Goal: Information Seeking & Learning: Learn about a topic

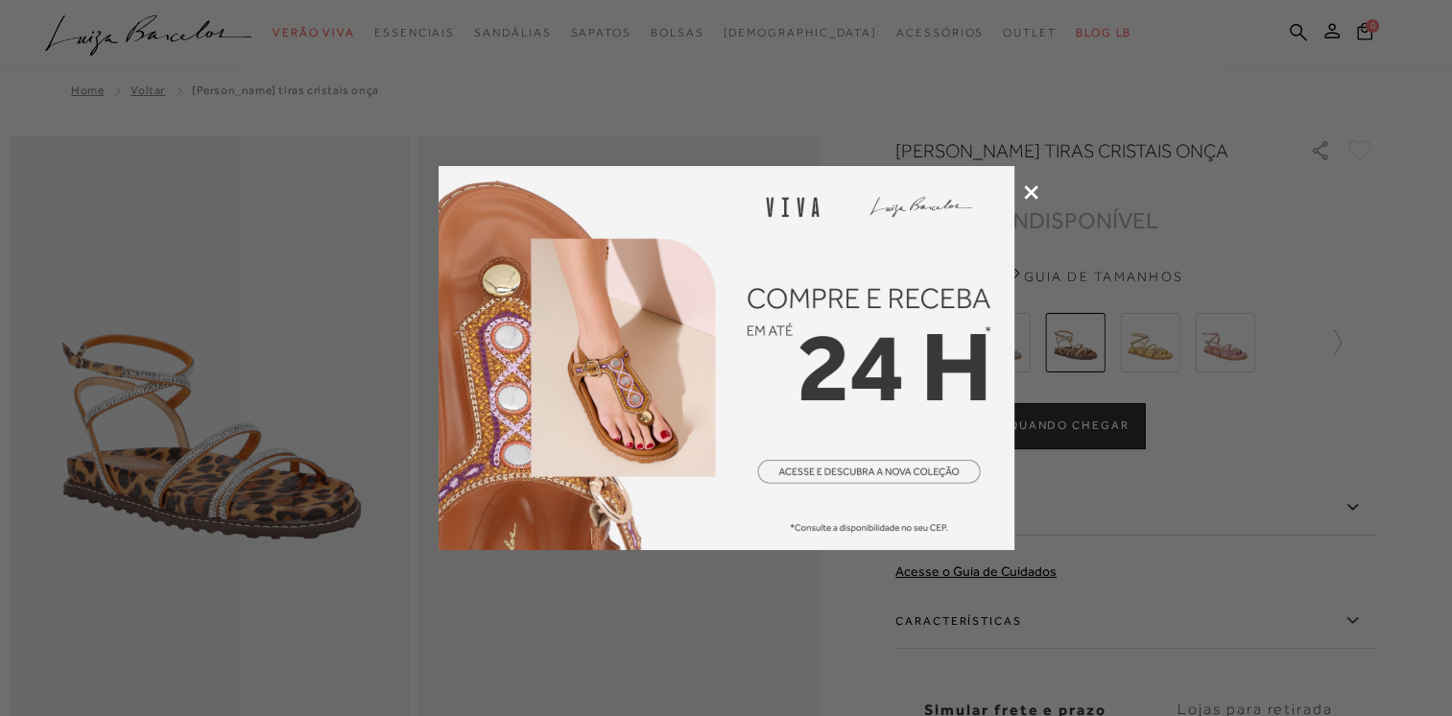
drag, startPoint x: 0, startPoint y: 0, endPoint x: 1031, endPoint y: 198, distance: 1049.3
click at [1031, 198] on icon at bounding box center [1031, 192] width 14 height 14
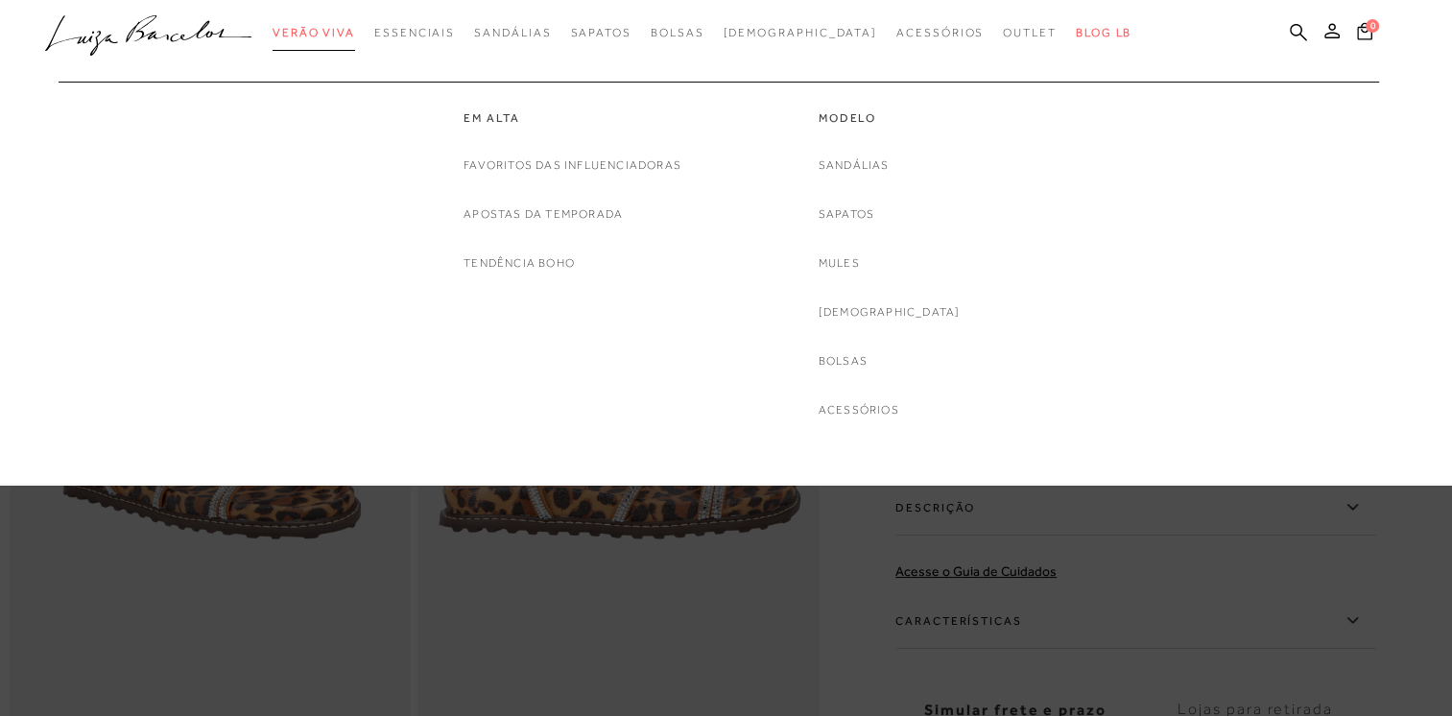
click at [355, 26] on span "Verão Viva" at bounding box center [314, 32] width 83 height 13
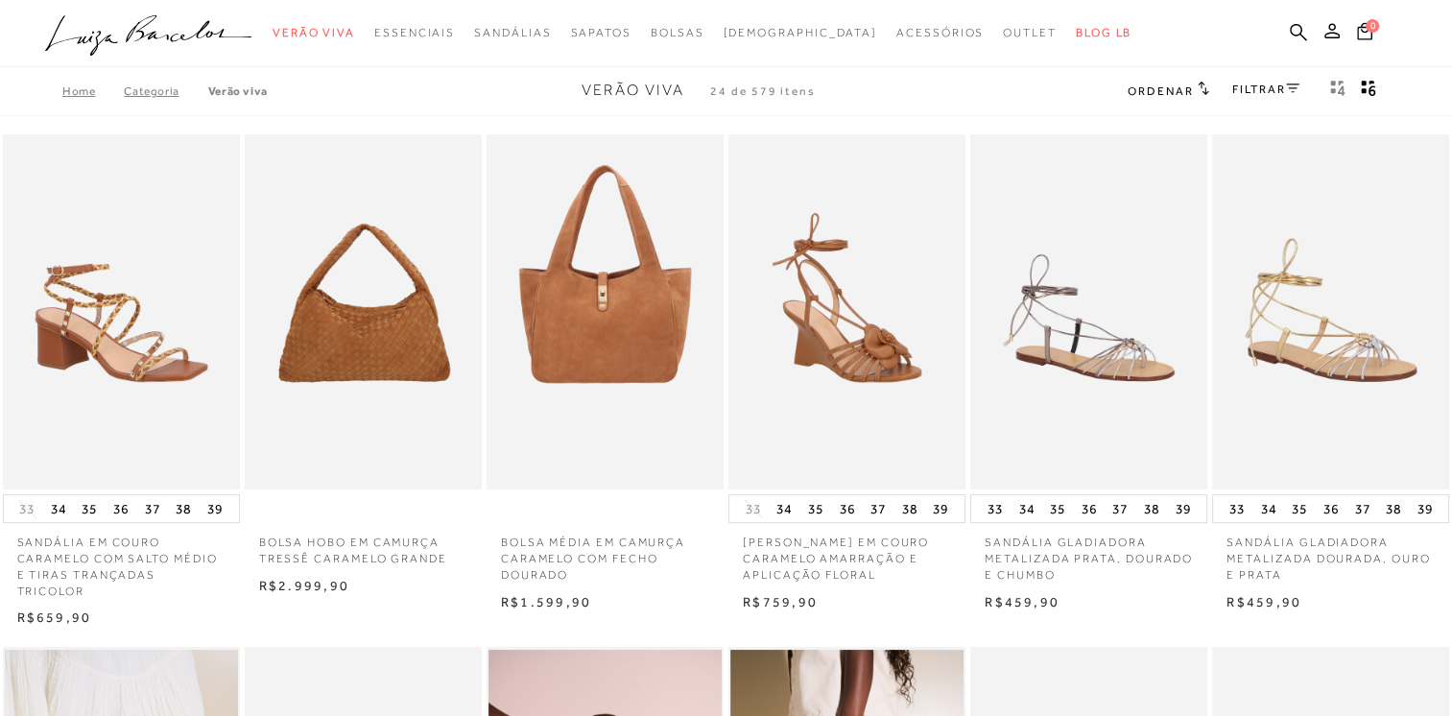
drag, startPoint x: 1451, startPoint y: 90, endPoint x: 1393, endPoint y: 102, distance: 58.7
click at [1393, 102] on div "Home Categoria Verão Viva Verão Viva 24 de 579 itens Ordenar Ordenar por Padrão…" at bounding box center [726, 91] width 1452 height 50
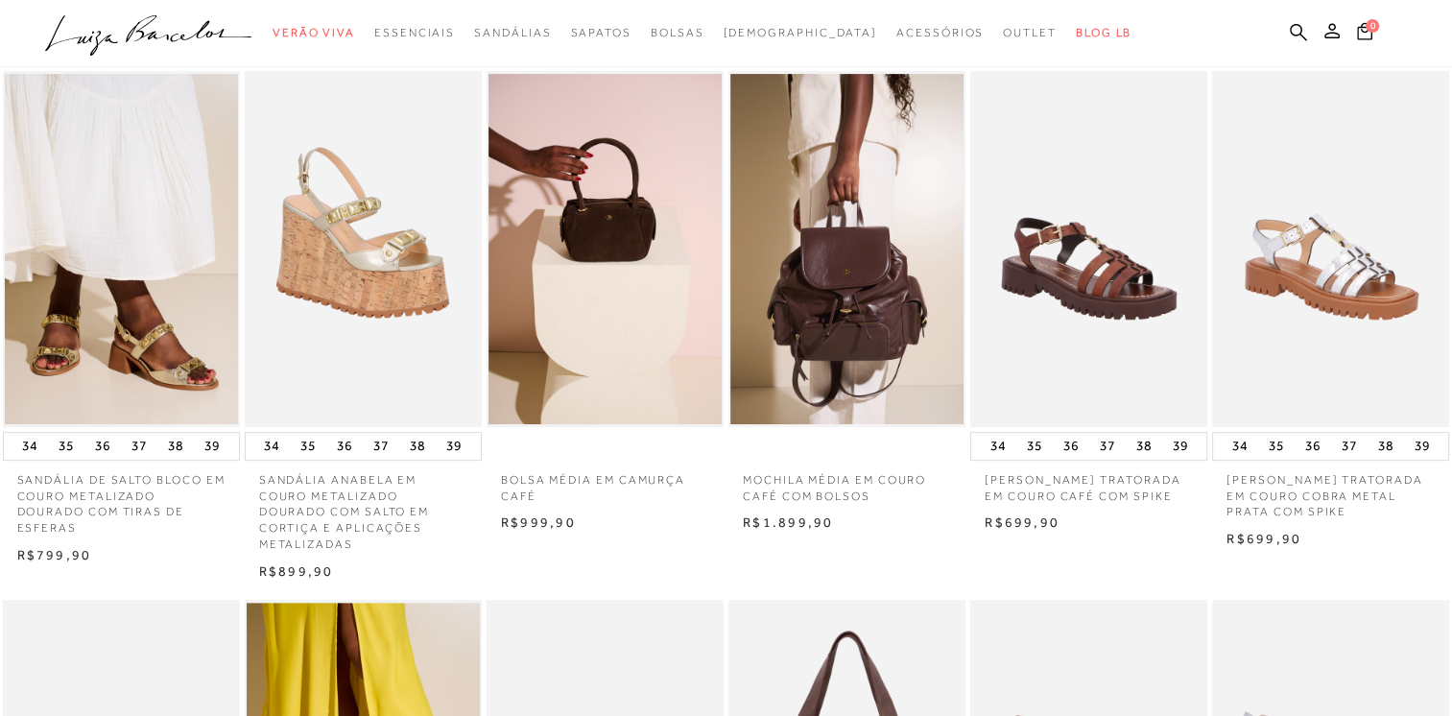
scroll to position [580, 0]
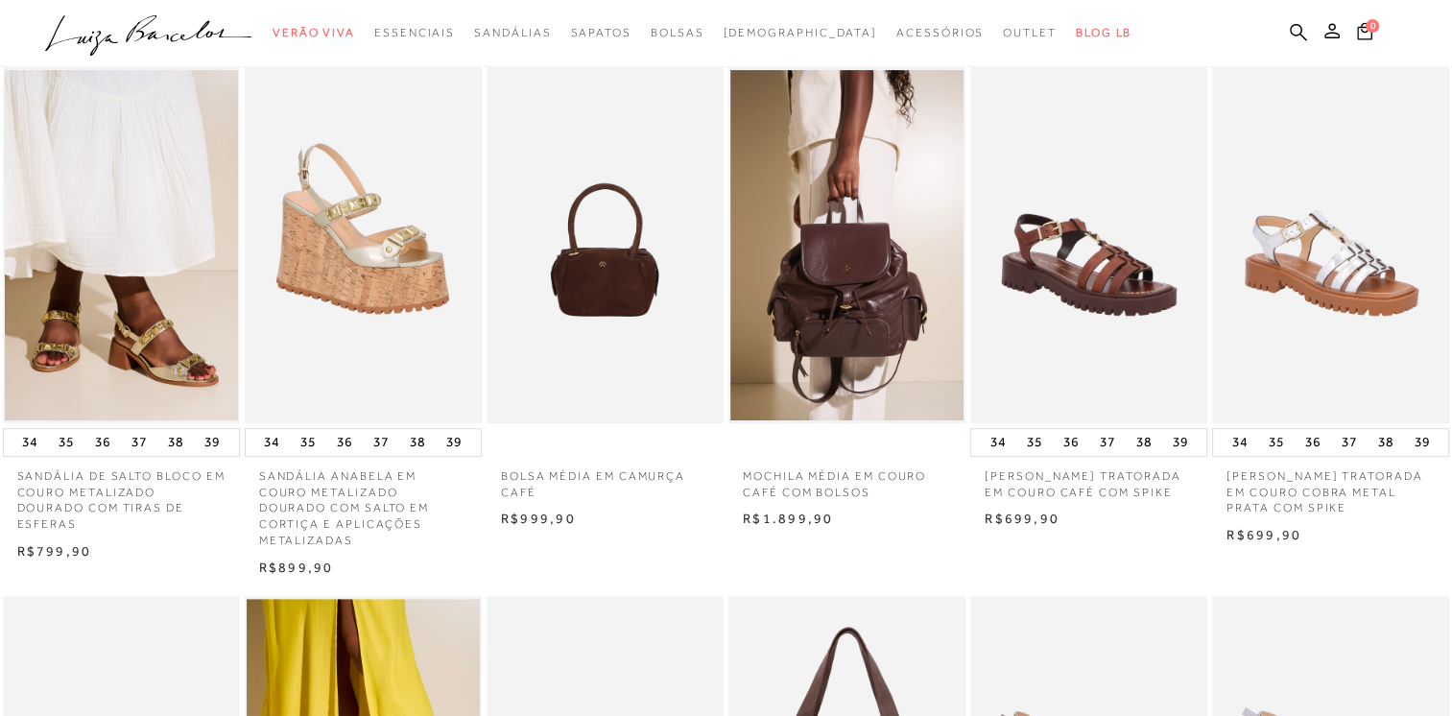
click at [619, 338] on img at bounding box center [605, 245] width 235 height 356
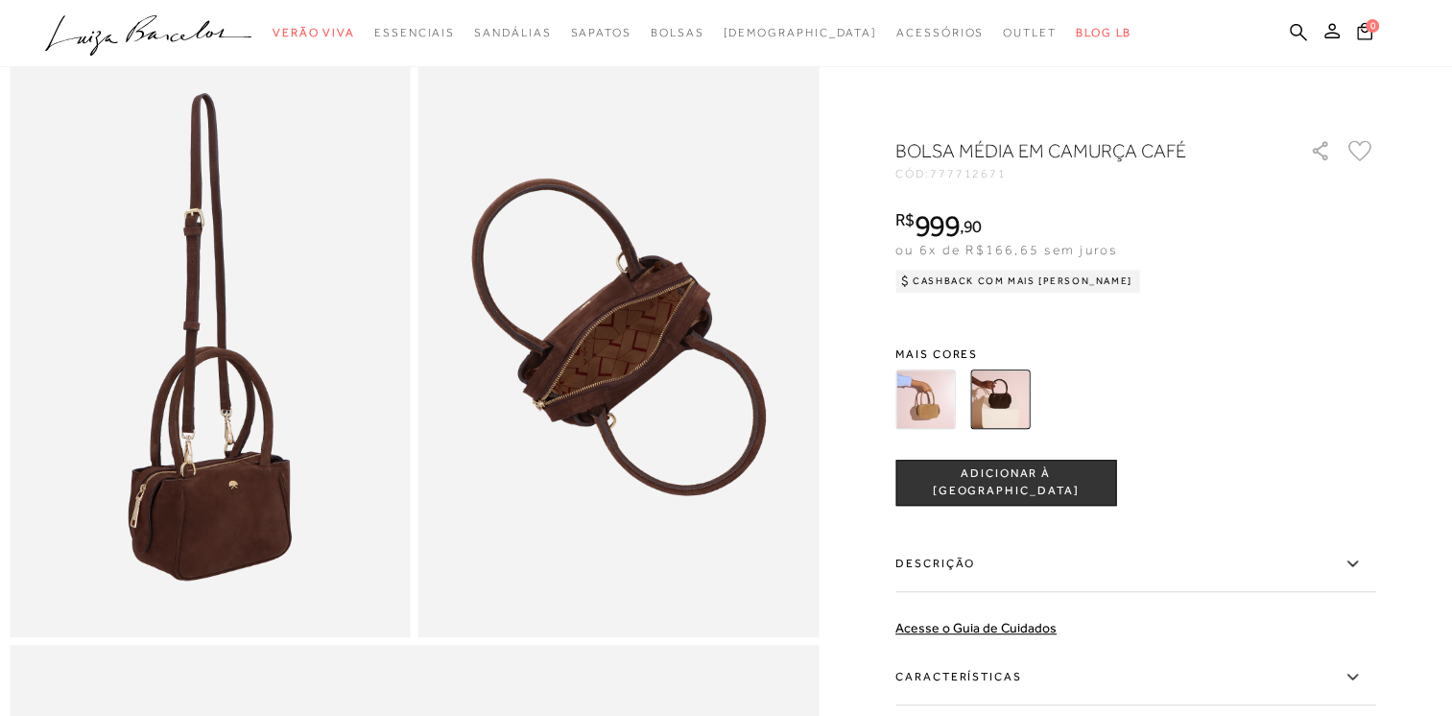
scroll to position [1109, 0]
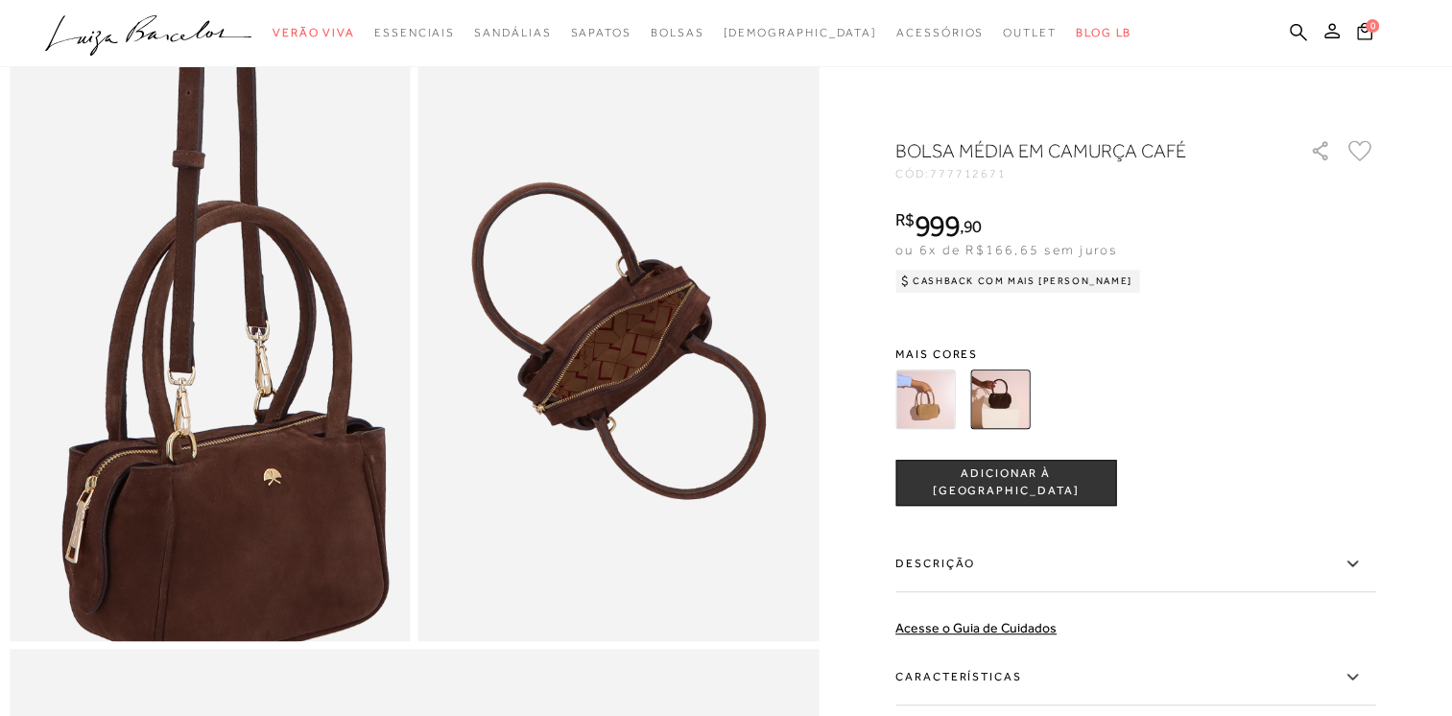
click at [191, 526] on img at bounding box center [224, 182] width 801 height 1202
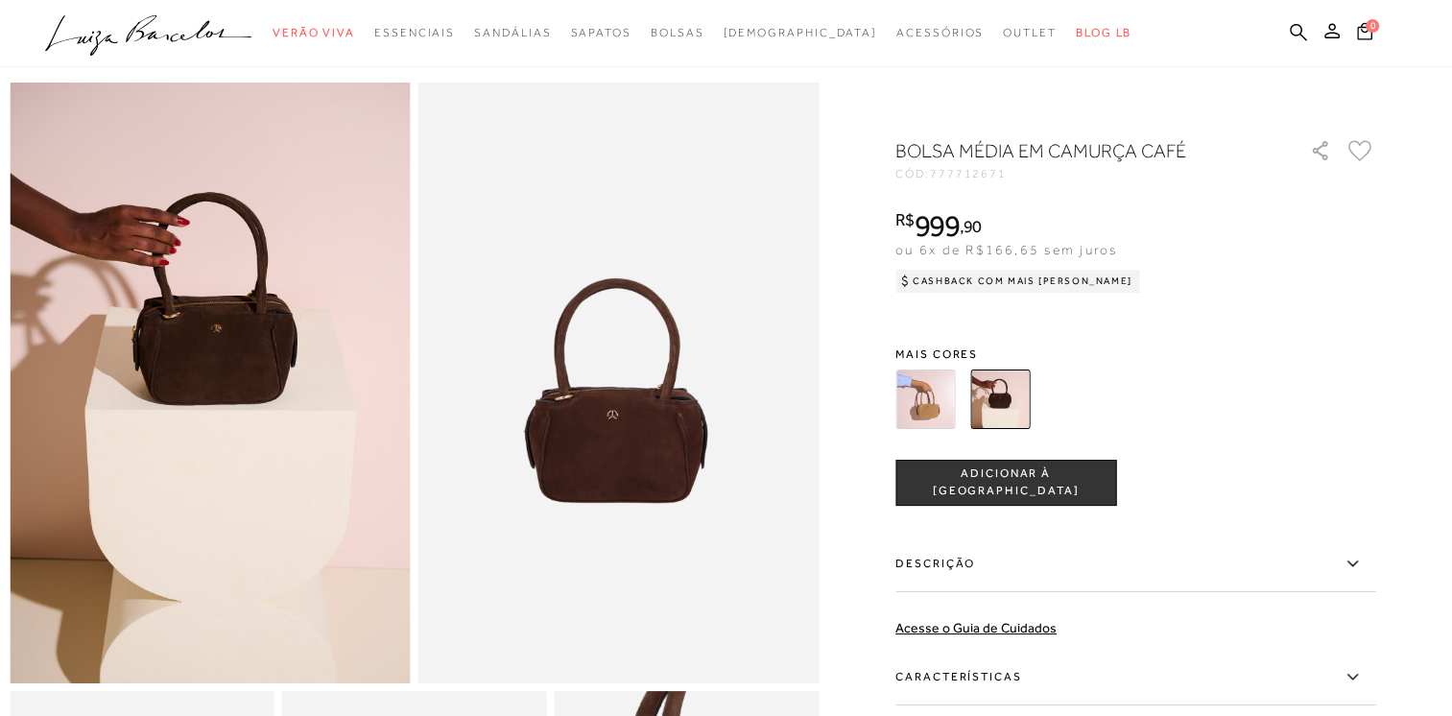
scroll to position [0, 0]
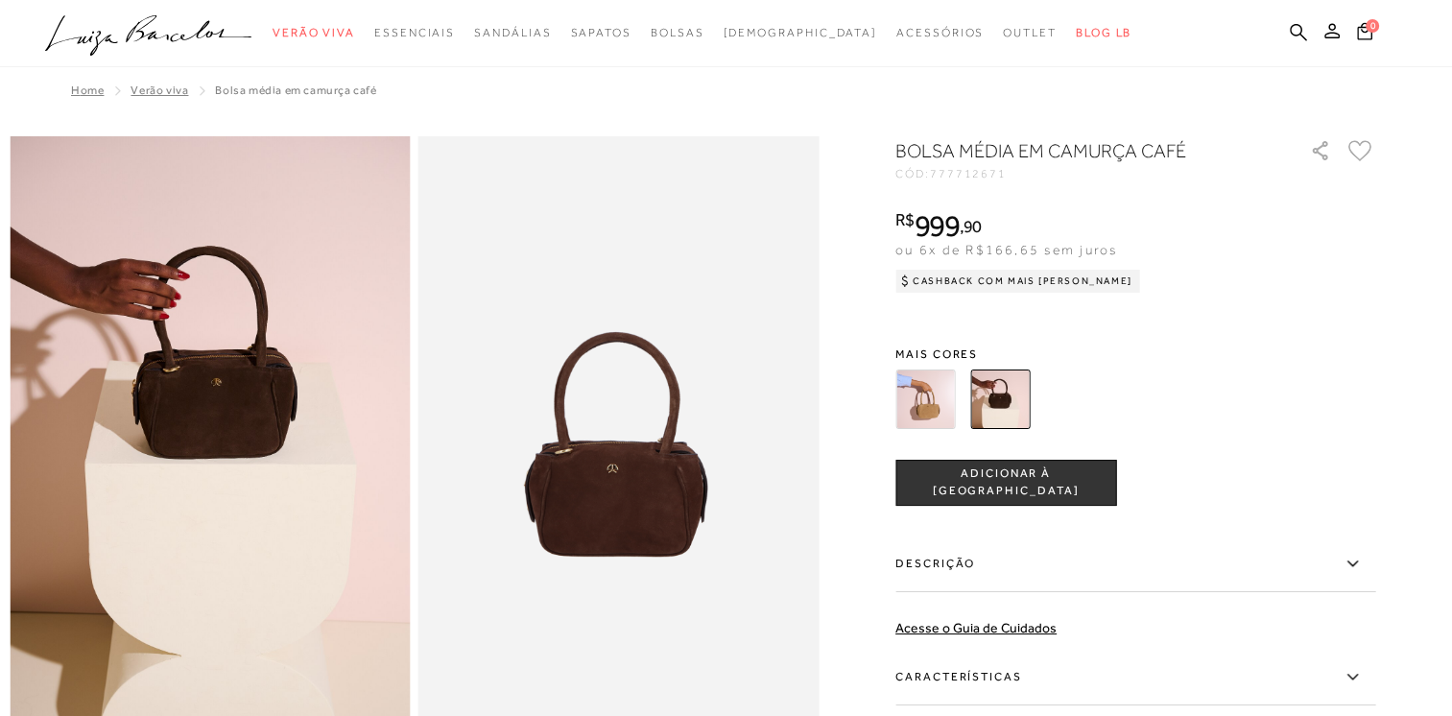
click at [941, 383] on img at bounding box center [924, 398] width 59 height 59
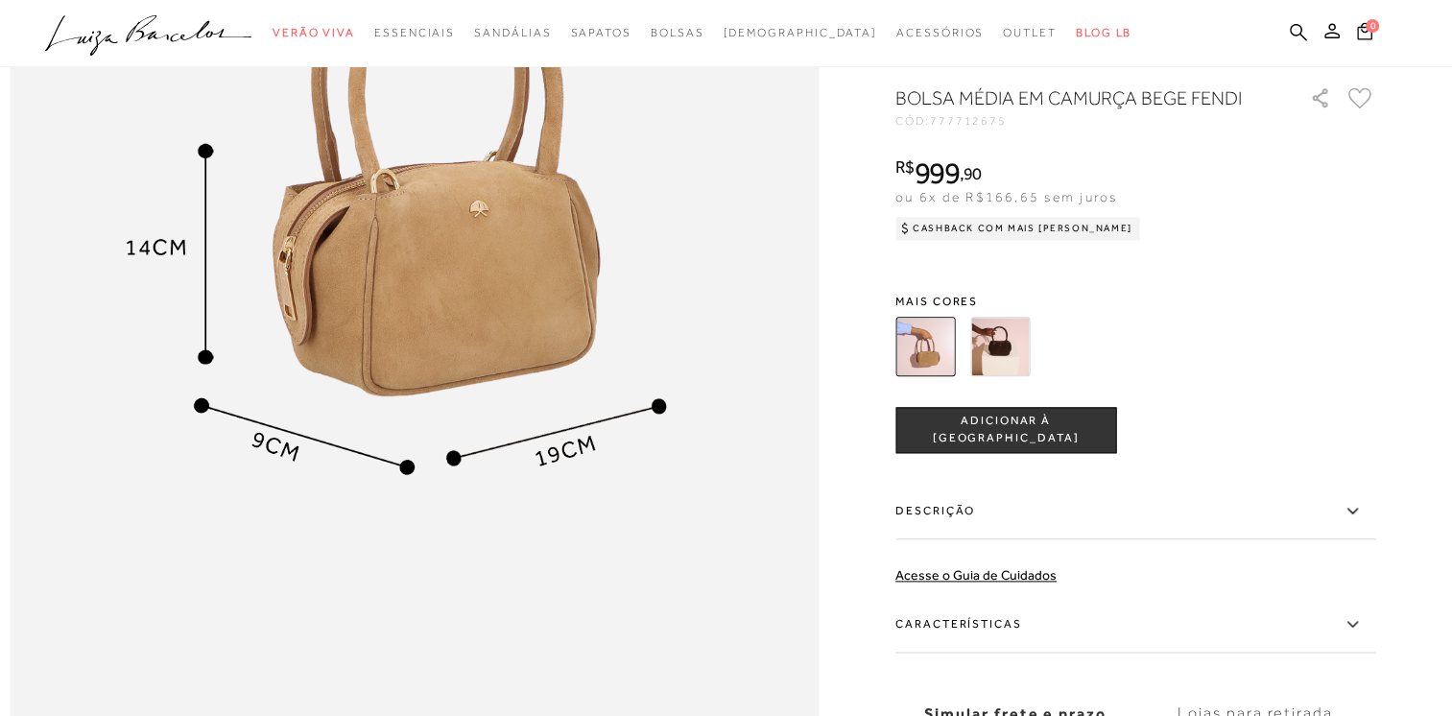
scroll to position [2107, 0]
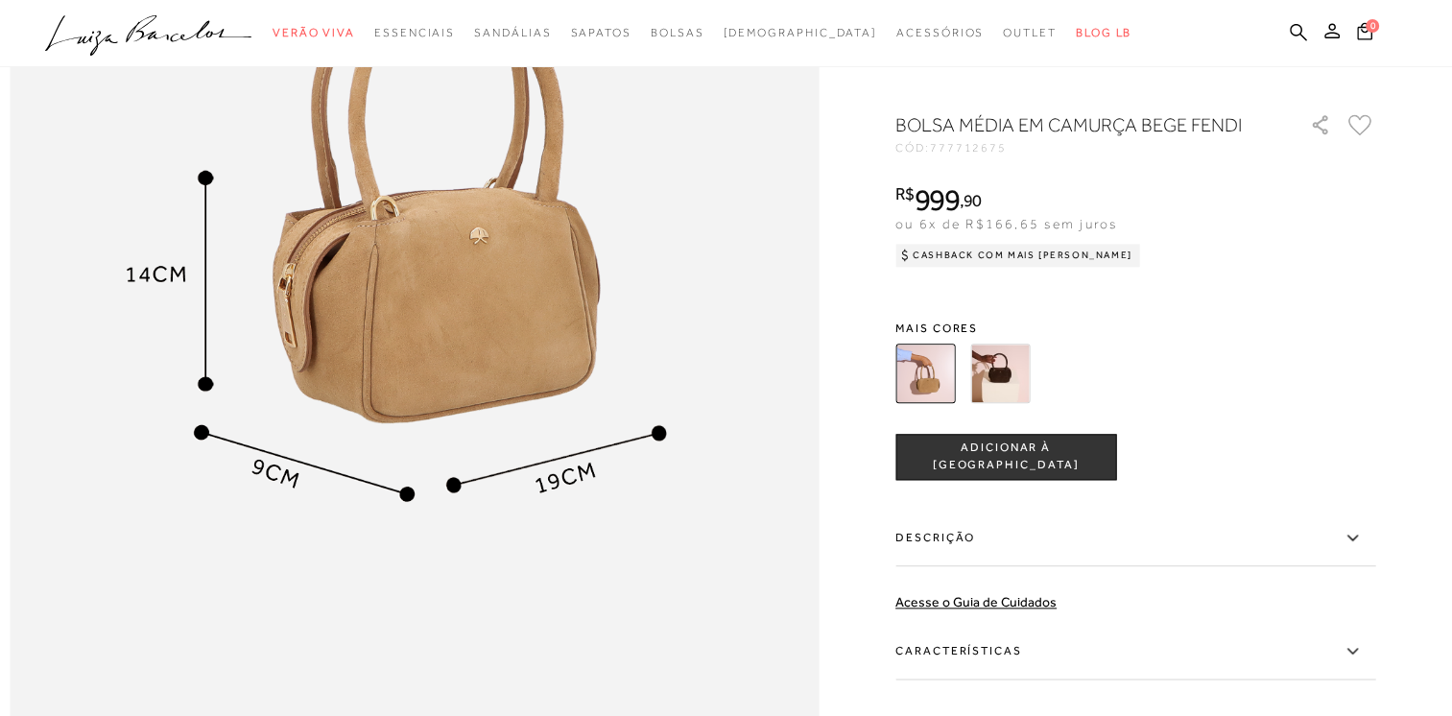
click at [1021, 396] on img at bounding box center [999, 372] width 59 height 59
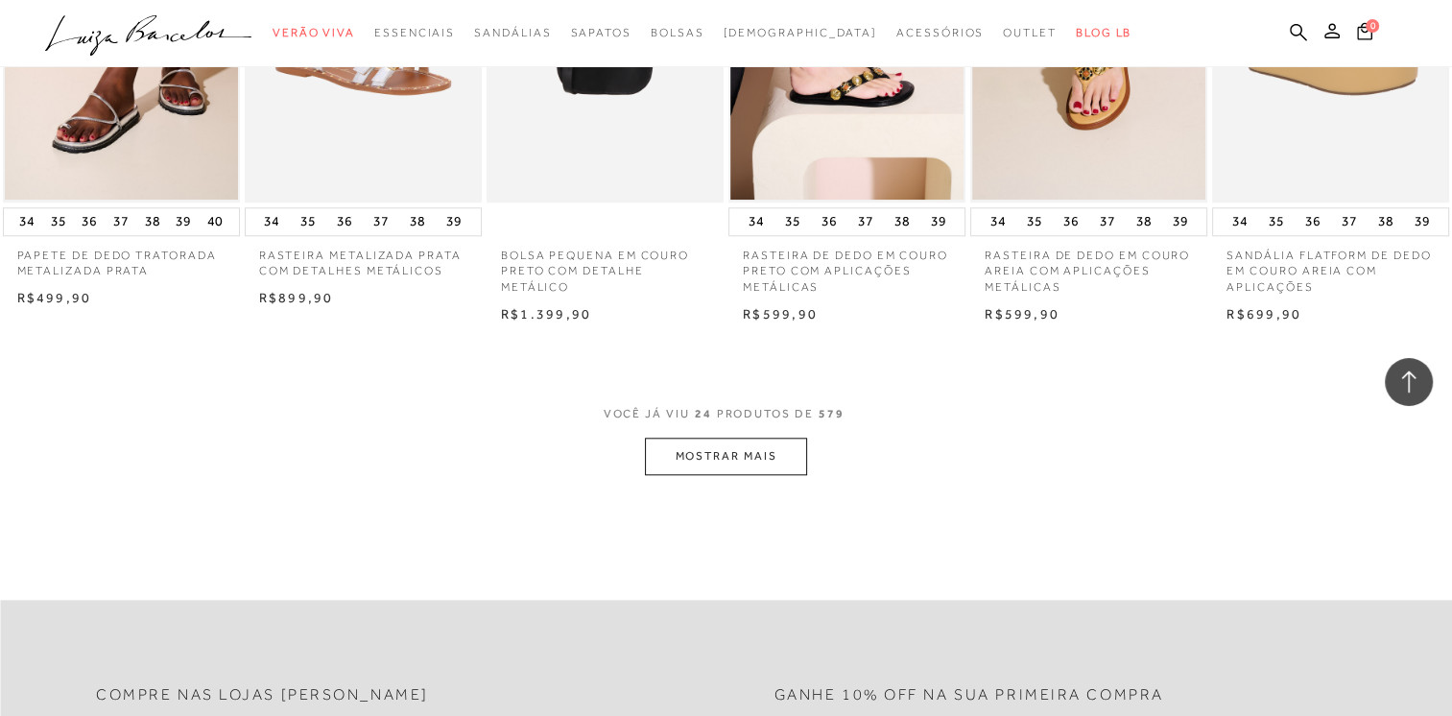
scroll to position [1892, 0]
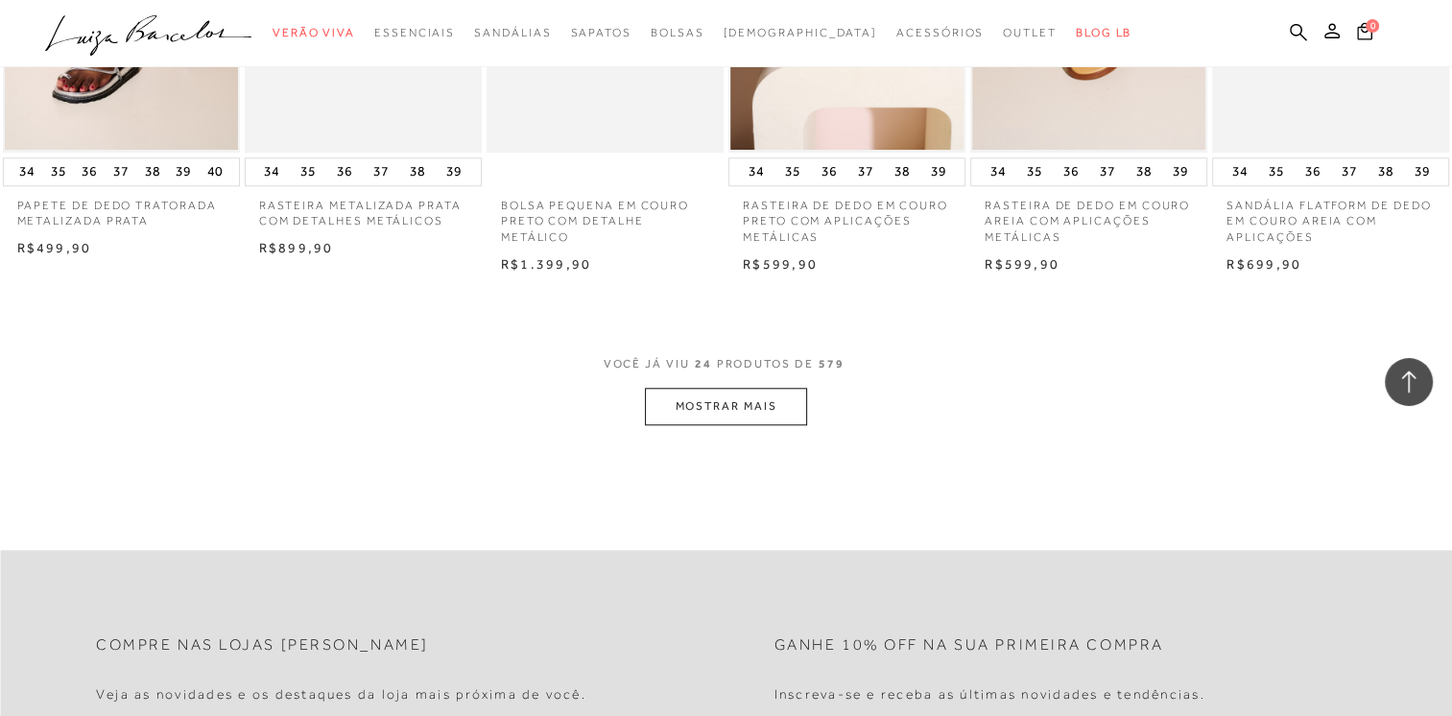
click at [721, 417] on button "MOSTRAR MAIS" at bounding box center [725, 406] width 161 height 37
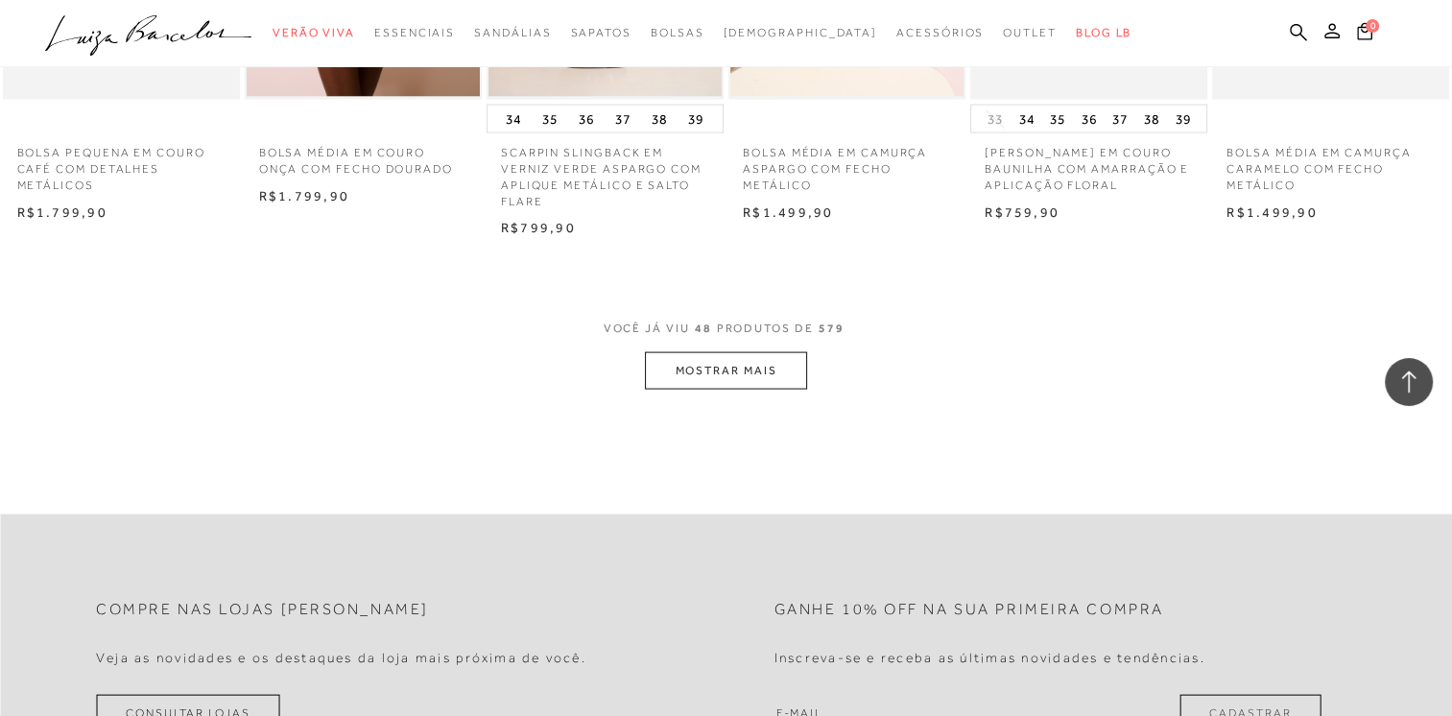
scroll to position [3942, 0]
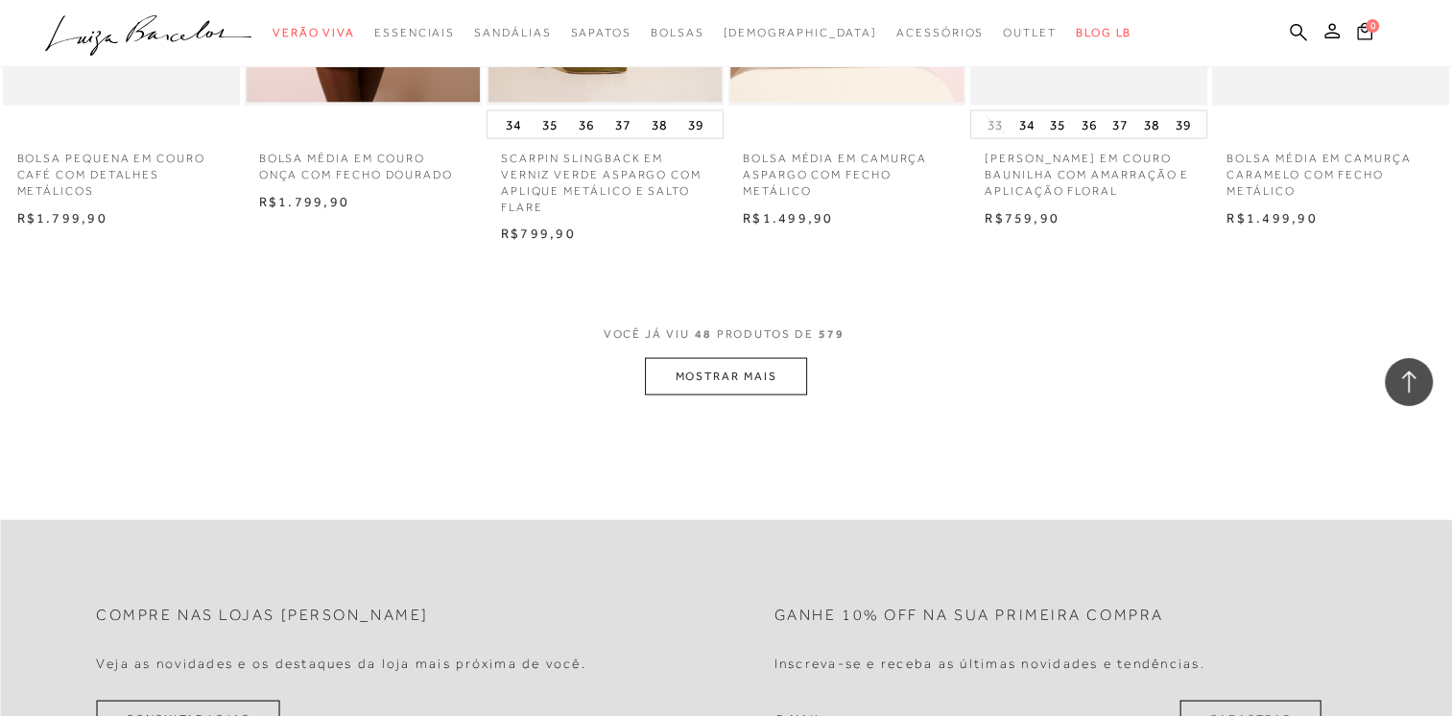
click at [710, 395] on button "MOSTRAR MAIS" at bounding box center [725, 376] width 161 height 37
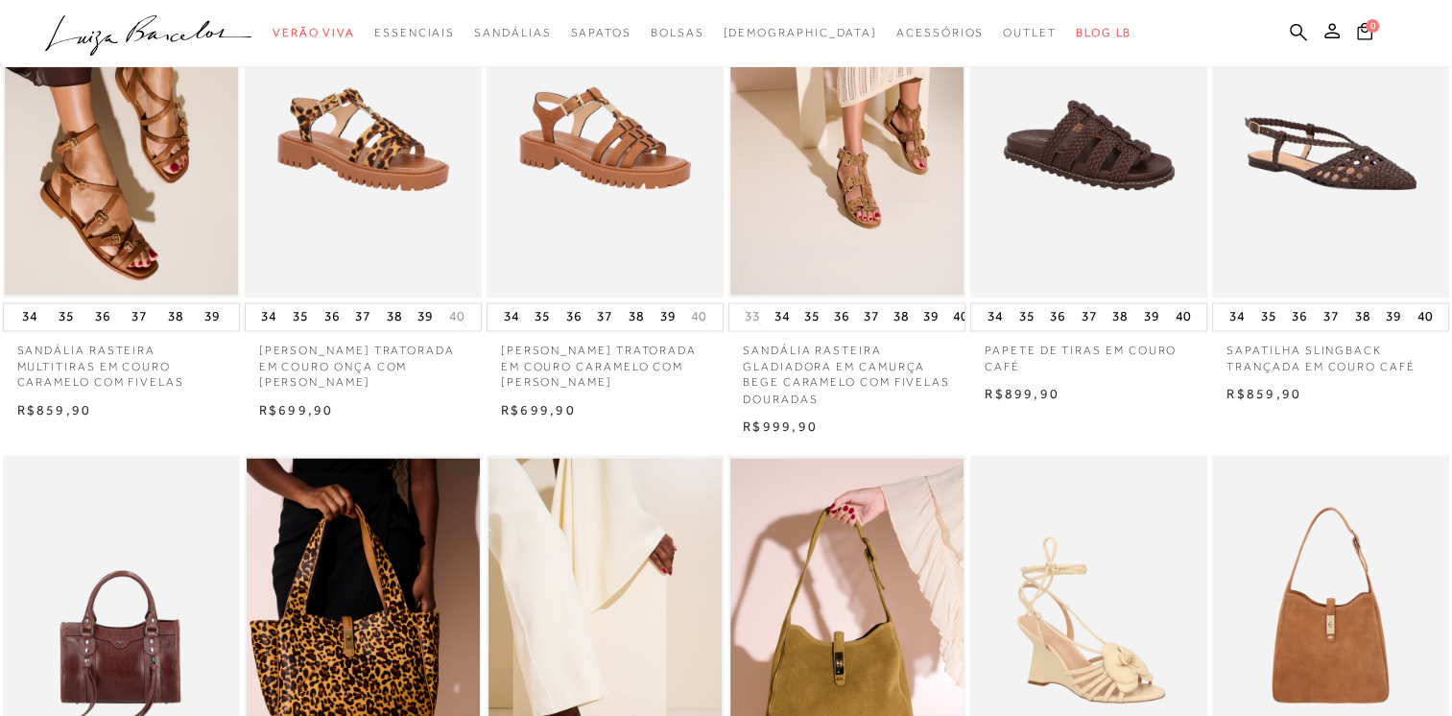
scroll to position [0, 0]
